Goal: Use online tool/utility: Utilize a website feature to perform a specific function

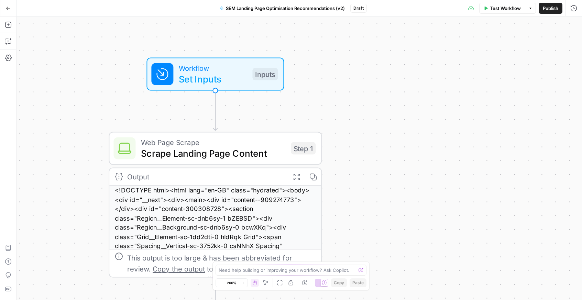
drag, startPoint x: 345, startPoint y: 98, endPoint x: 347, endPoint y: 213, distance: 115.1
click at [348, 213] on div "Workflow Set Inputs Inputs Web Page Scrape Scrape Landing Page Content Step 1 O…" at bounding box center [298, 157] width 565 height 283
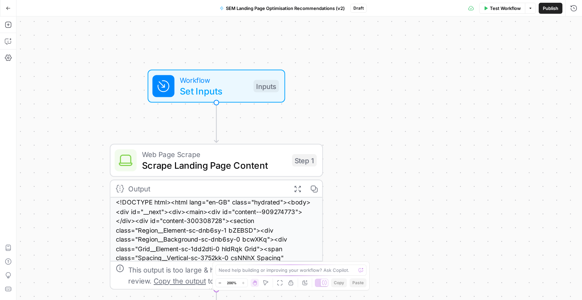
click at [209, 106] on div "Workflow Set Inputs Inputs Web Page Scrape Scrape Landing Page Content Step 1 C…" at bounding box center [298, 157] width 565 height 283
click at [214, 85] on span "Set Inputs" at bounding box center [214, 91] width 68 height 14
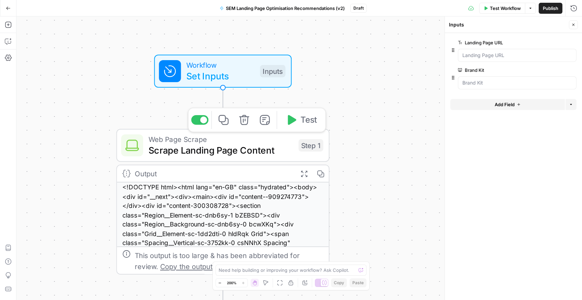
click at [190, 145] on span "Scrape Landing Page Content" at bounding box center [220, 150] width 144 height 14
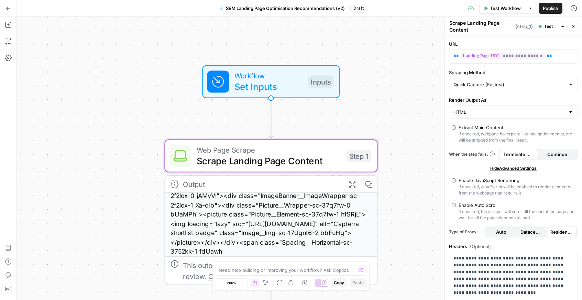
scroll to position [30, 0]
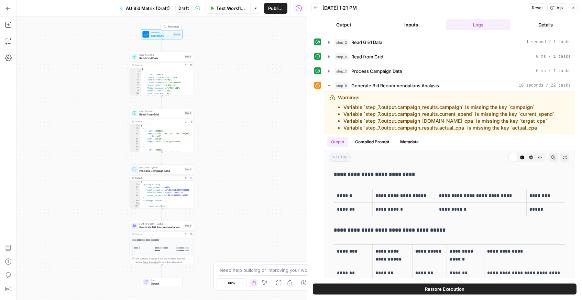
click at [163, 34] on span "Set Inputs" at bounding box center [161, 36] width 21 height 4
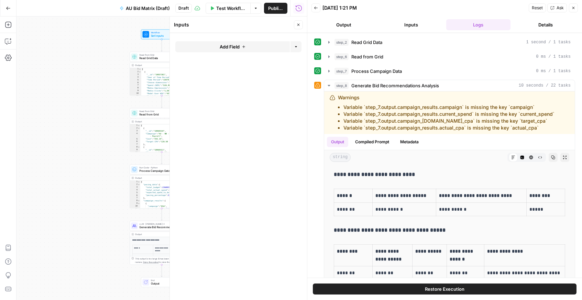
click at [573, 8] on icon "button" at bounding box center [573, 8] width 2 height 2
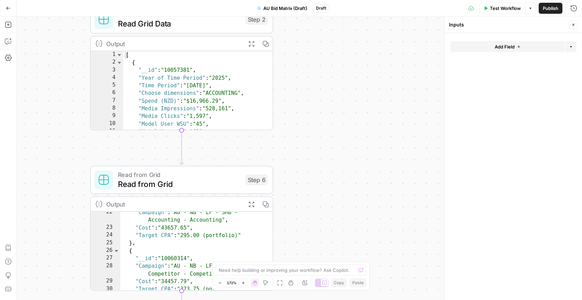
scroll to position [109, 0]
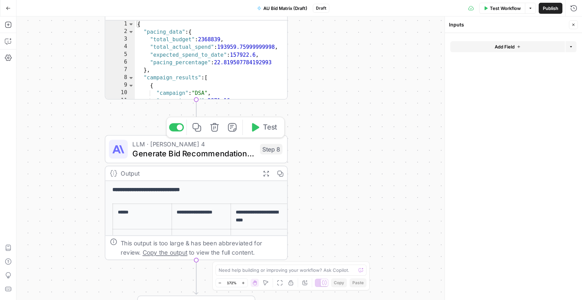
click at [184, 156] on span "Generate Bid Recommendations Analysis" at bounding box center [193, 153] width 123 height 12
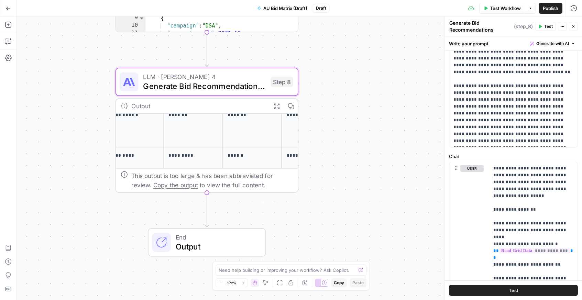
scroll to position [92, 0]
